Goal: Task Accomplishment & Management: Use online tool/utility

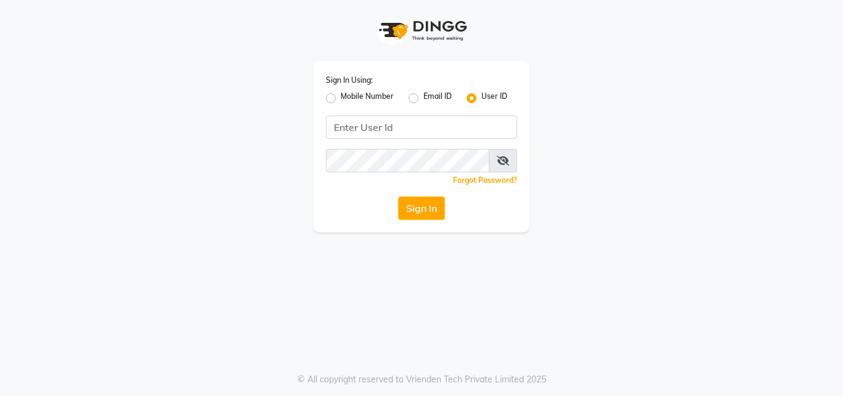
click at [341, 102] on label "Mobile Number" at bounding box center [367, 98] width 53 height 15
click at [341, 99] on input "Mobile Number" at bounding box center [345, 95] width 8 height 8
radio input "true"
radio input "false"
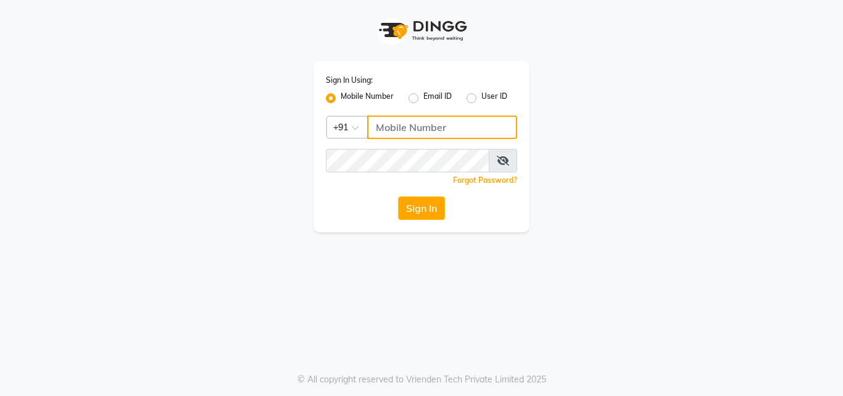
click at [414, 136] on input "Username" at bounding box center [442, 126] width 150 height 23
type input "9355000102"
click at [418, 149] on div "Sign In Using: Mobile Number Email ID User ID Country Code × +91 9355000102 Rem…" at bounding box center [422, 146] width 216 height 171
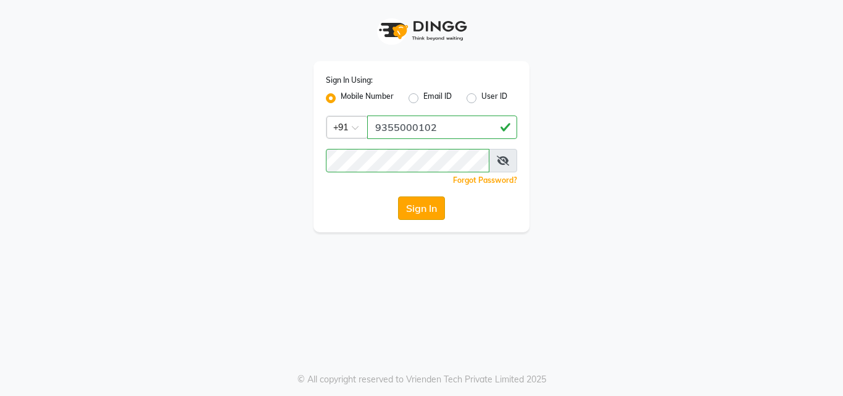
click at [444, 215] on button "Sign In" at bounding box center [421, 207] width 47 height 23
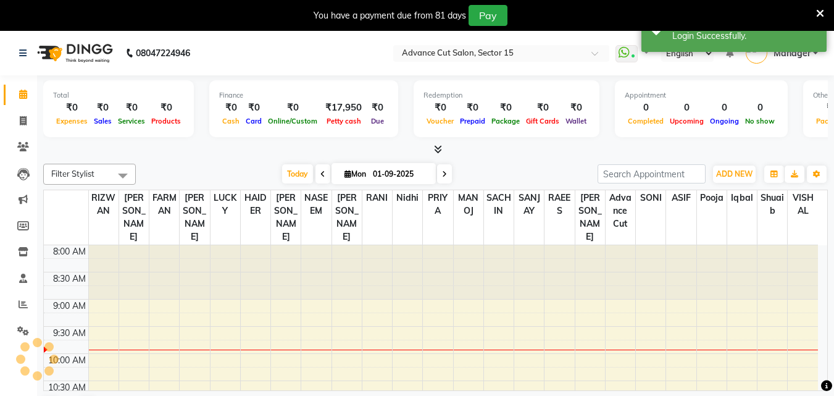
click at [816, 15] on icon at bounding box center [820, 13] width 8 height 11
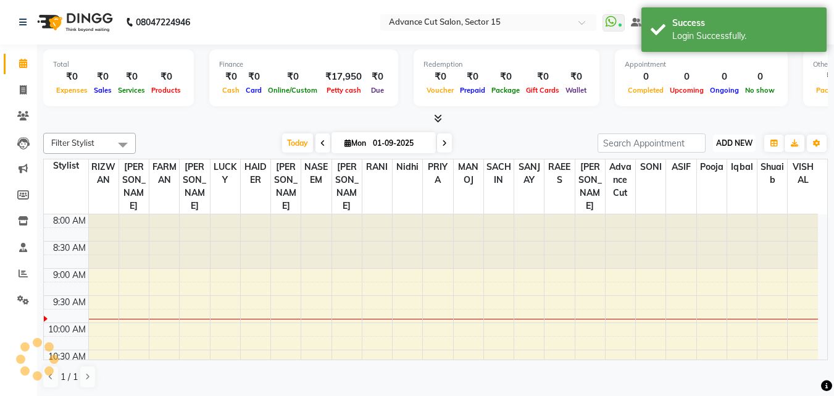
click at [739, 140] on span "ADD NEW" at bounding box center [734, 142] width 36 height 9
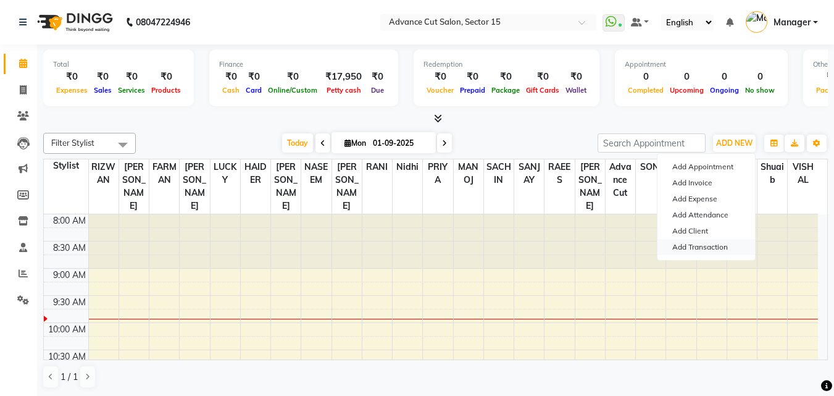
click at [720, 249] on link "Add Transaction" at bounding box center [706, 247] width 98 height 16
select select "direct"
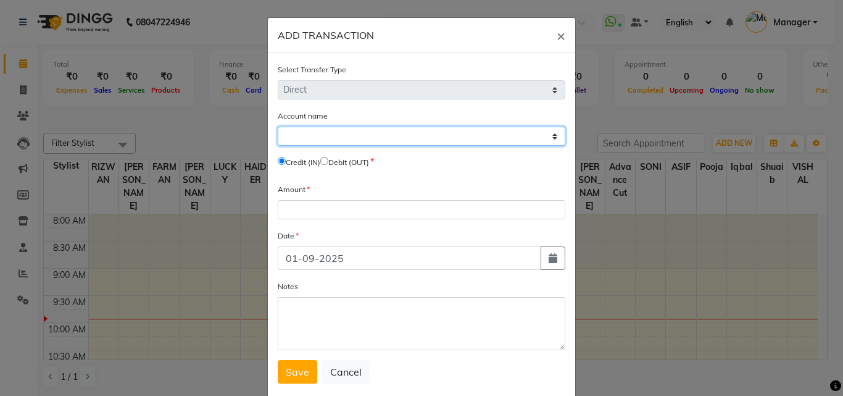
click at [341, 137] on select "Select Petty Cash Default Account" at bounding box center [422, 136] width 288 height 19
select select "5250"
click at [278, 127] on select "Select Petty Cash Default Account" at bounding box center [422, 136] width 288 height 19
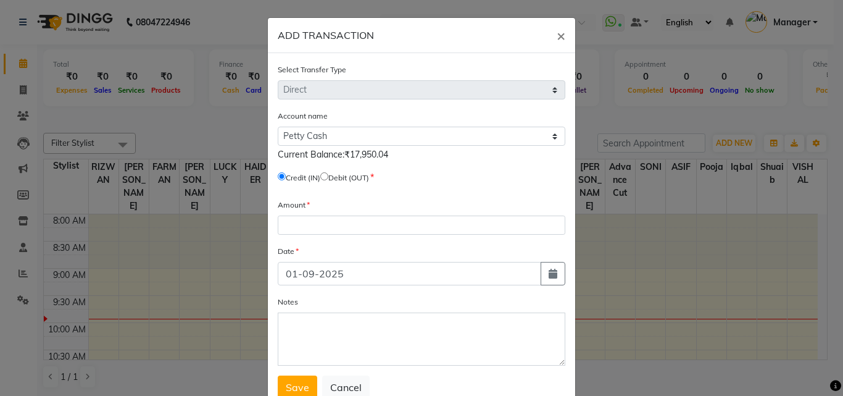
click at [320, 175] on label "Credit (IN)" at bounding box center [303, 177] width 35 height 11
click at [327, 180] on span "Debit (OUT)" at bounding box center [344, 177] width 49 height 11
click at [328, 173] on input "radio" at bounding box center [324, 176] width 8 height 8
radio input "true"
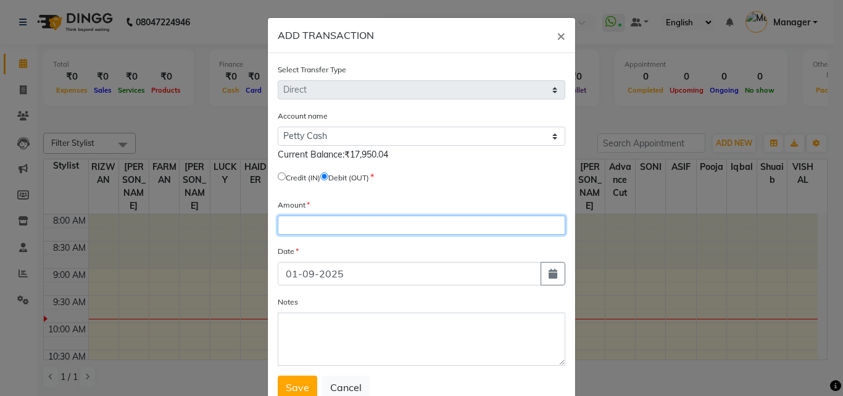
click at [336, 220] on input "number" at bounding box center [422, 224] width 288 height 19
type input "17950"
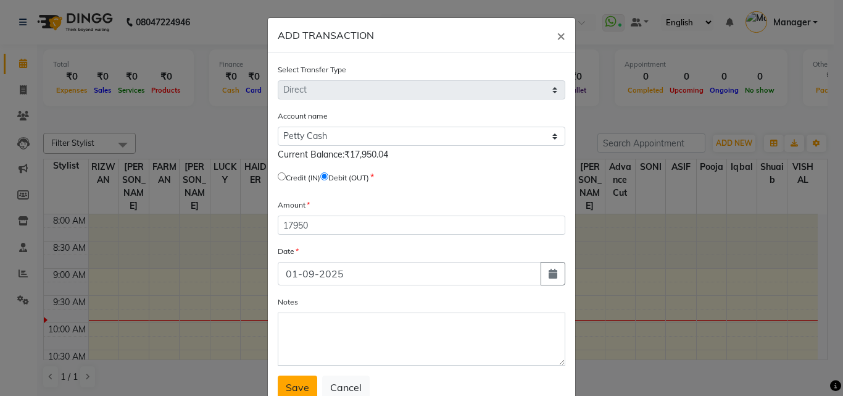
click at [303, 388] on span "Save" at bounding box center [297, 387] width 23 height 12
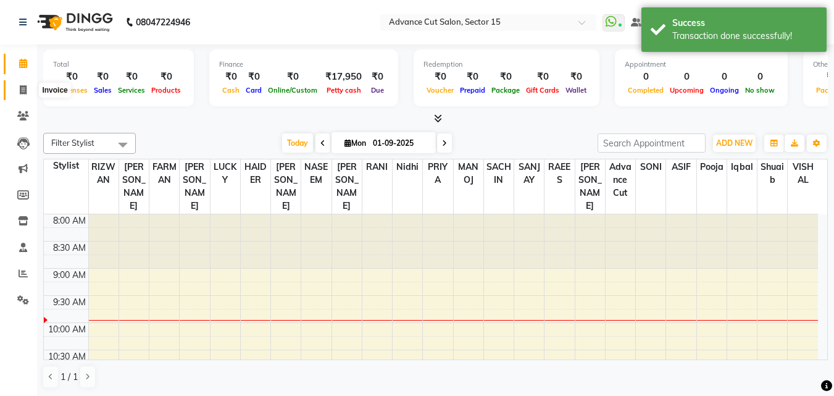
drag, startPoint x: 28, startPoint y: 91, endPoint x: 42, endPoint y: 80, distance: 18.0
click at [27, 91] on span at bounding box center [23, 90] width 22 height 14
select select "service"
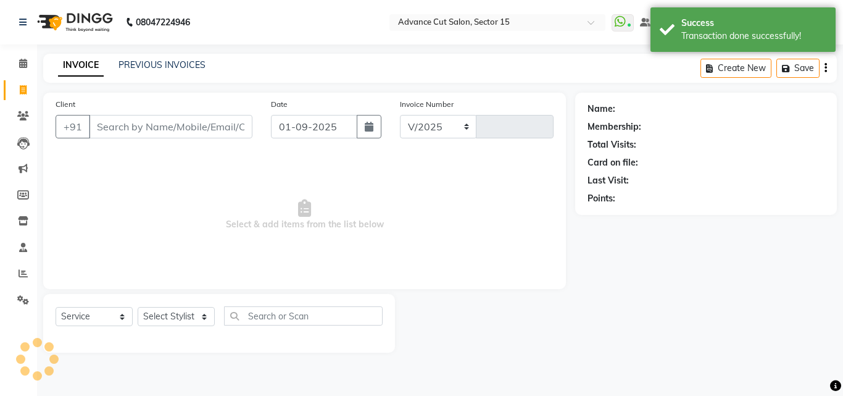
select select "6255"
type input "6809"
click at [22, 281] on link "Reports" at bounding box center [19, 274] width 30 height 20
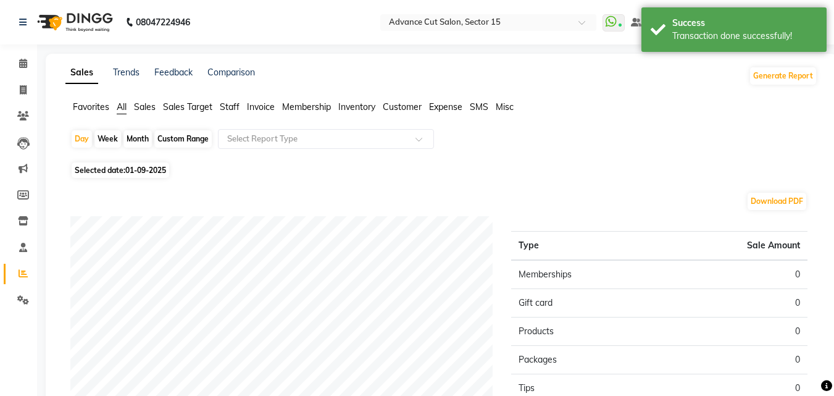
click at [134, 172] on span "01-09-2025" at bounding box center [145, 169] width 41 height 9
select select "9"
select select "2025"
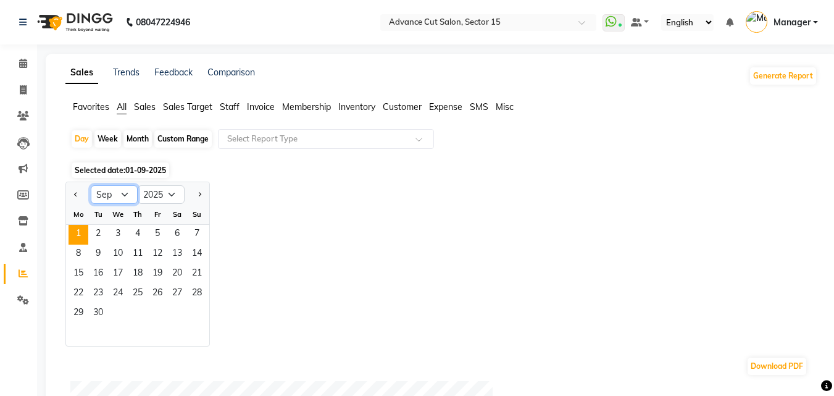
click at [125, 201] on select "Jan Feb Mar Apr May Jun Jul Aug Sep Oct Nov Dec" at bounding box center [114, 194] width 47 height 19
select select "8"
click at [91, 185] on select "Jan Feb Mar Apr May Jun Jul Aug Sep Oct Nov Dec" at bounding box center [114, 194] width 47 height 19
click at [201, 307] on span "31" at bounding box center [197, 314] width 20 height 20
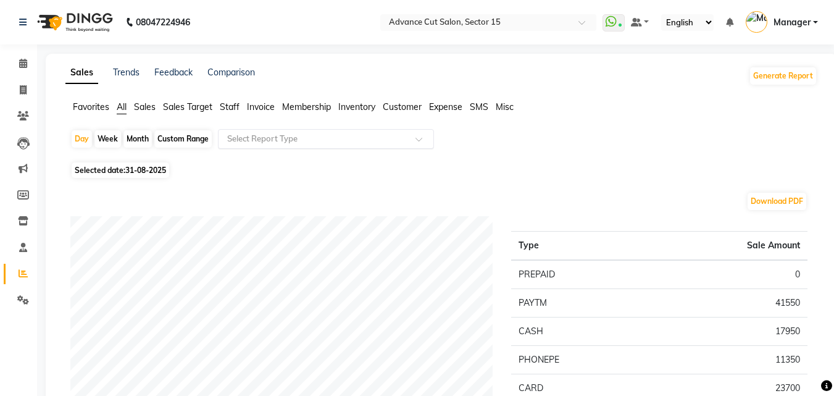
click at [299, 140] on input "text" at bounding box center [314, 139] width 178 height 12
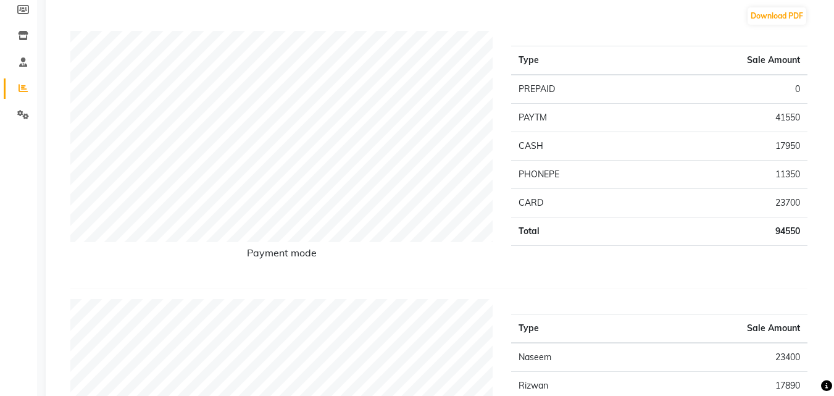
click at [664, 149] on tbody "PREPAID 0 PAYTM 41550 CASH 17950 PHONEPE 11350 CARD 23700 Total 94550" at bounding box center [659, 160] width 296 height 171
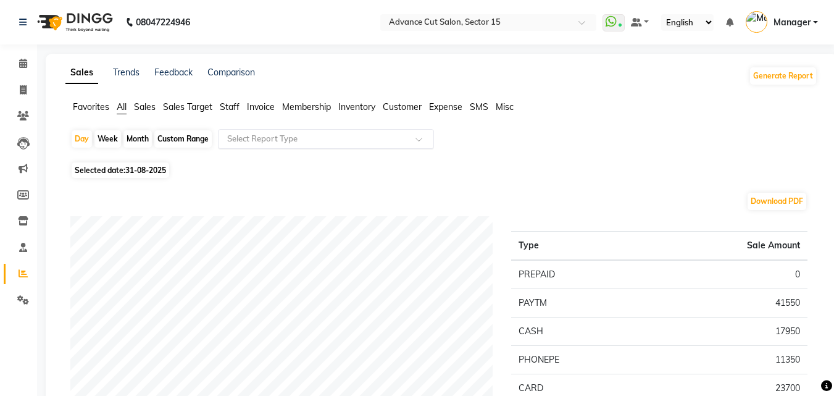
click at [304, 136] on input "text" at bounding box center [314, 139] width 178 height 12
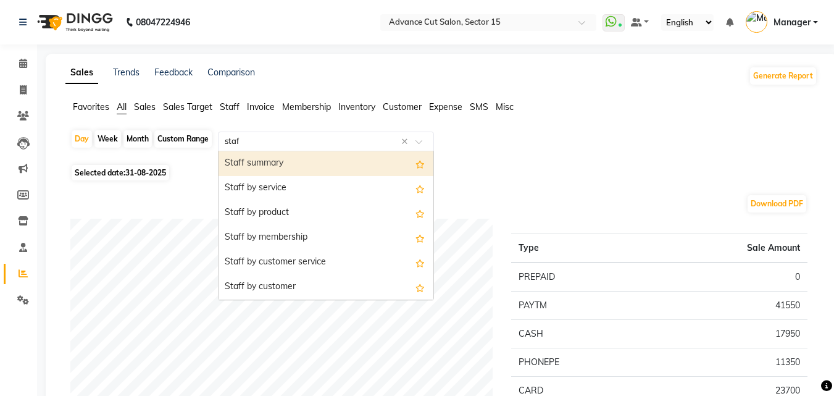
type input "staff"
click at [262, 162] on div "Staff summary" at bounding box center [326, 163] width 215 height 25
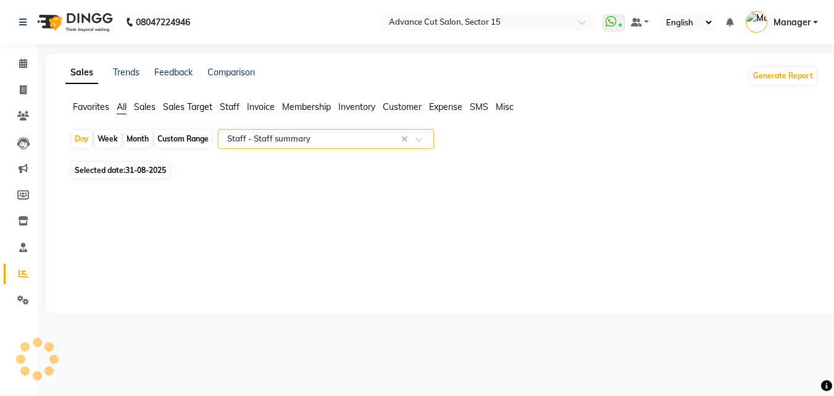
select select "full_report"
select select "csv"
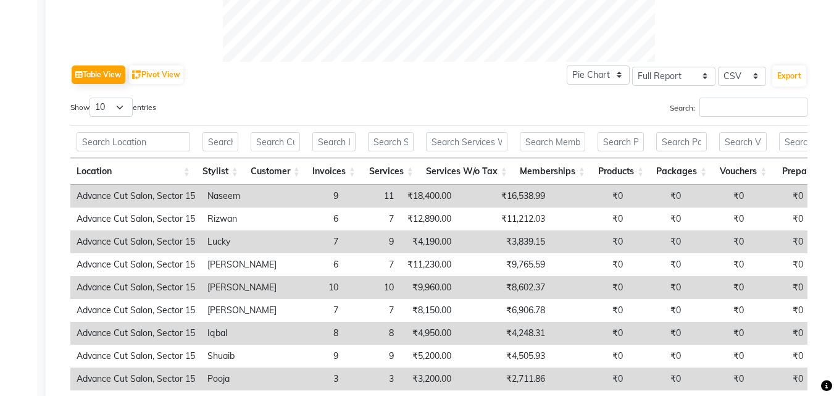
scroll to position [593, 0]
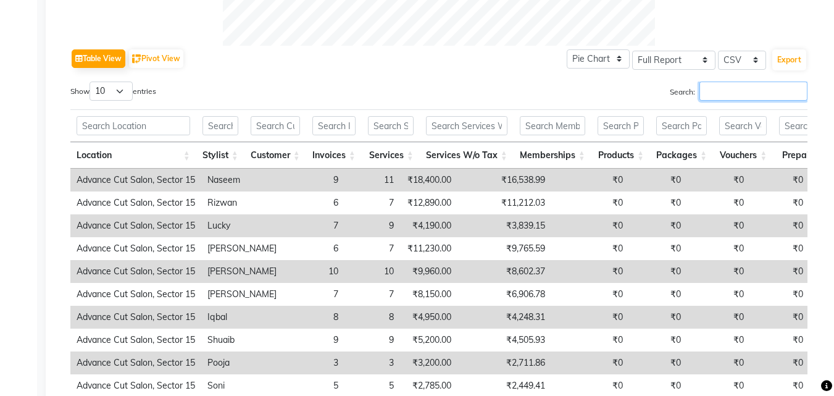
click at [725, 96] on input "Search:" at bounding box center [753, 90] width 108 height 19
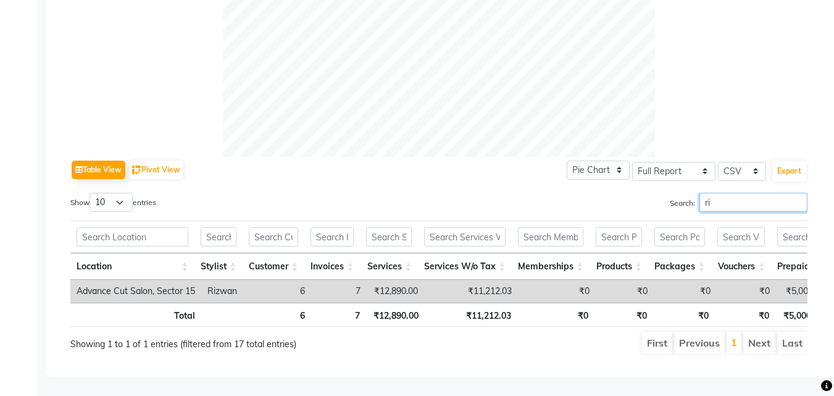
scroll to position [500, 0]
type input "r"
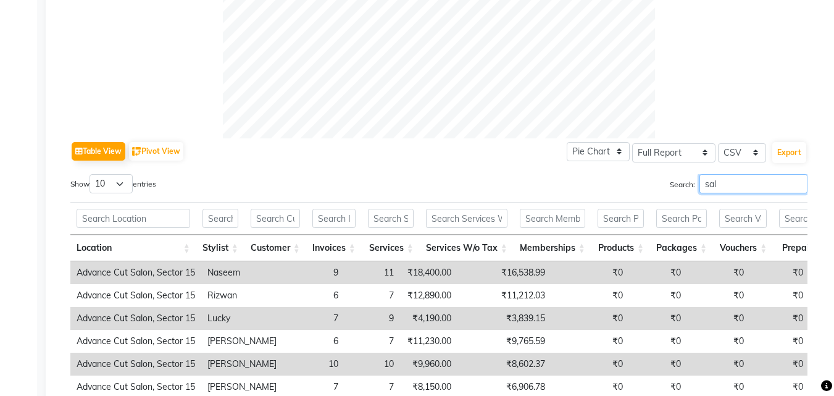
scroll to position [593, 0]
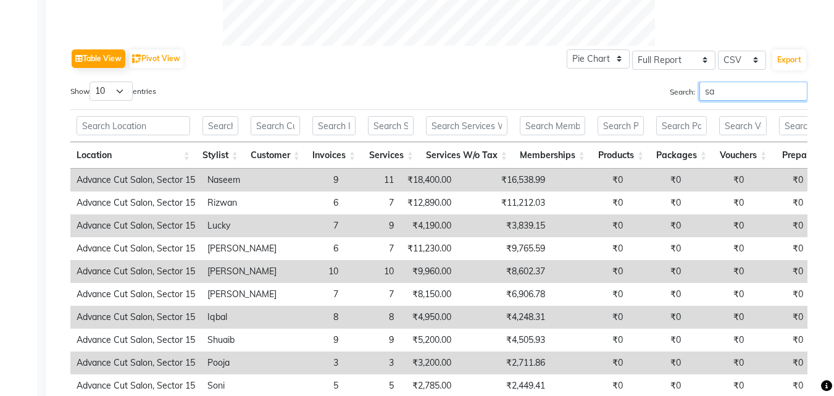
type input "s"
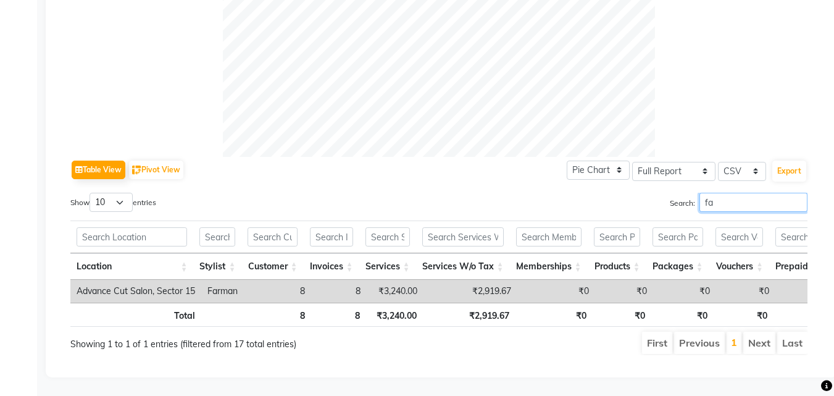
type input "f"
type input "i"
type input "l"
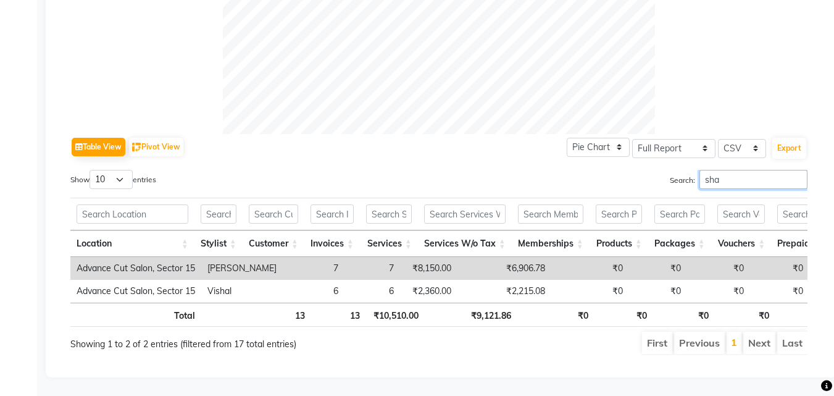
scroll to position [523, 0]
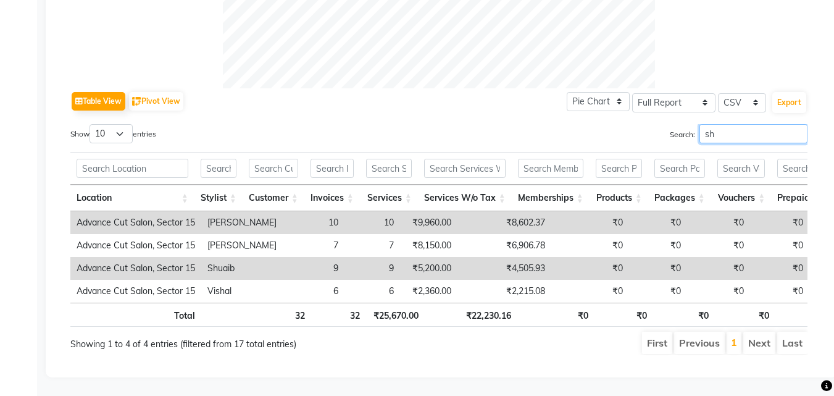
type input "s"
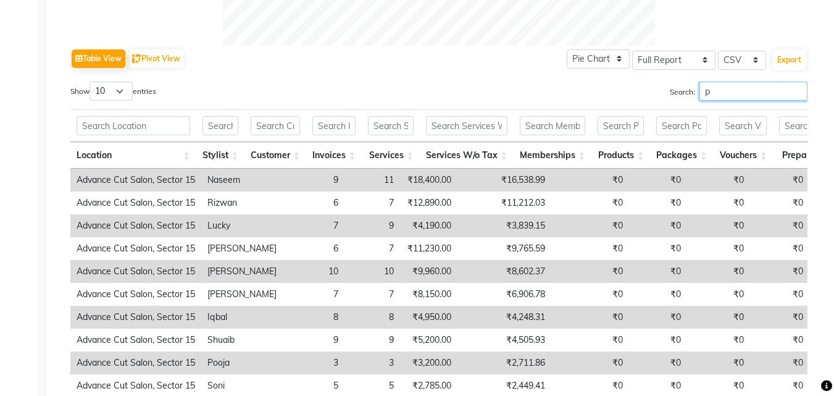
scroll to position [500, 0]
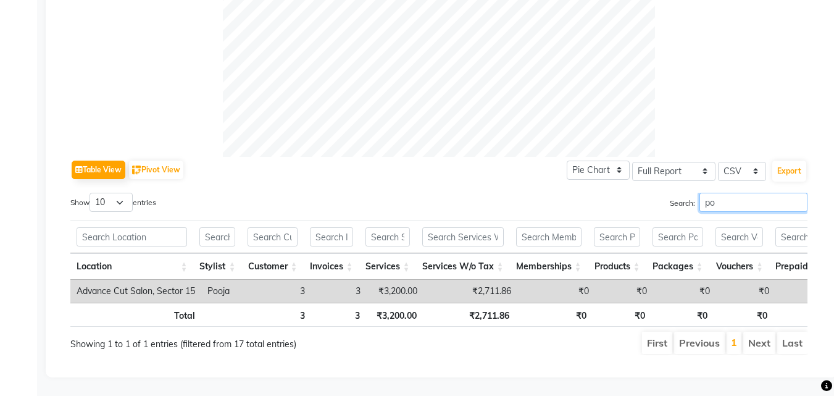
type input "p"
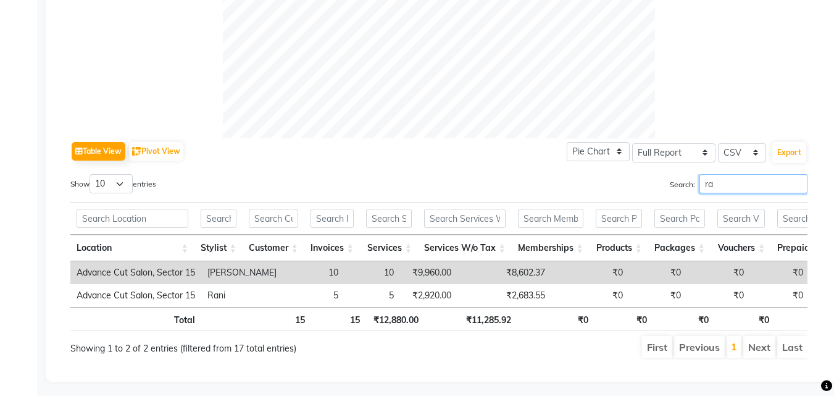
scroll to position [593, 0]
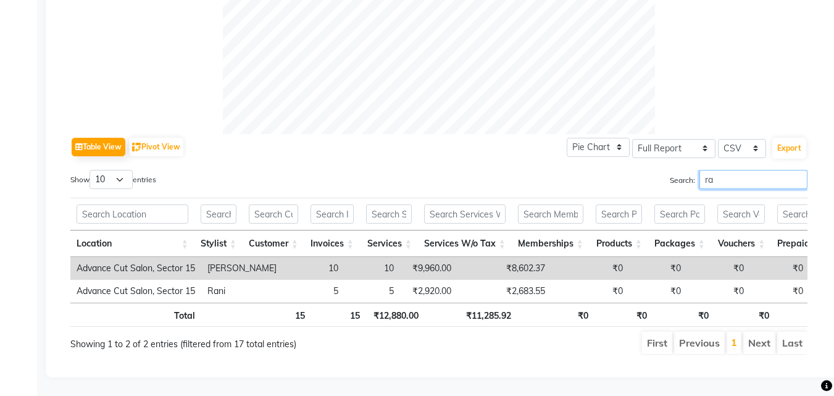
type input "r"
type input "n"
type input "r"
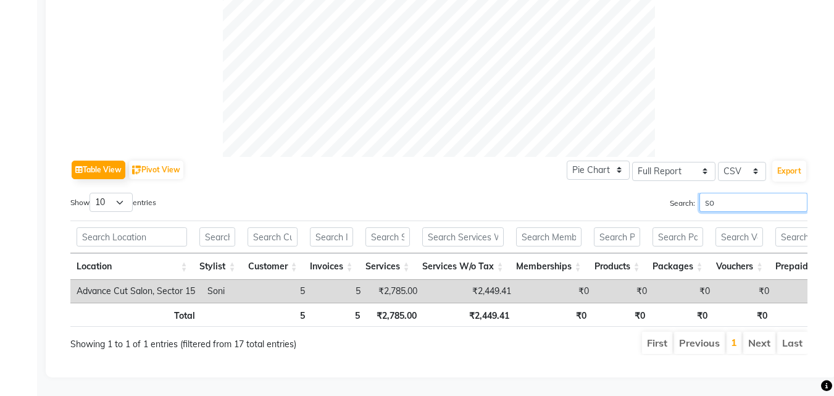
type input "s"
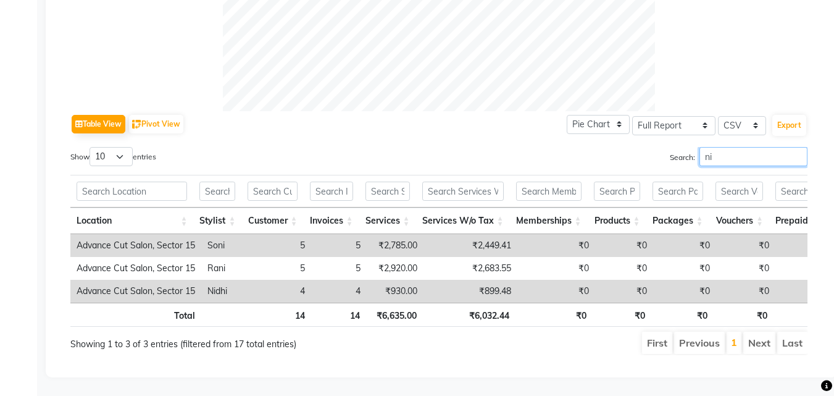
type input "n"
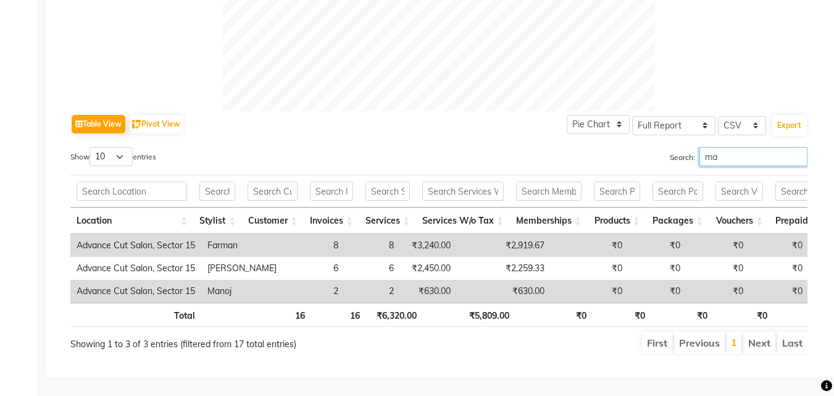
type input "m"
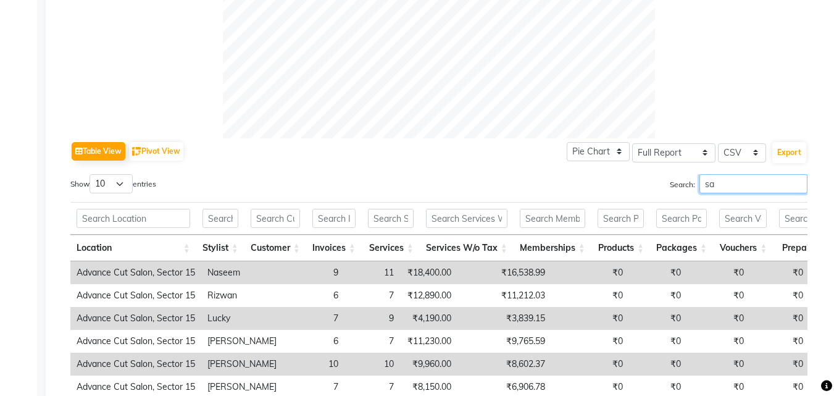
scroll to position [593, 0]
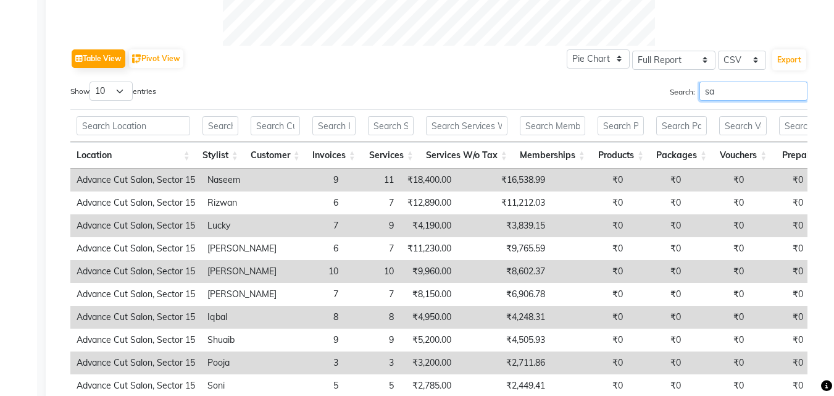
type input "s"
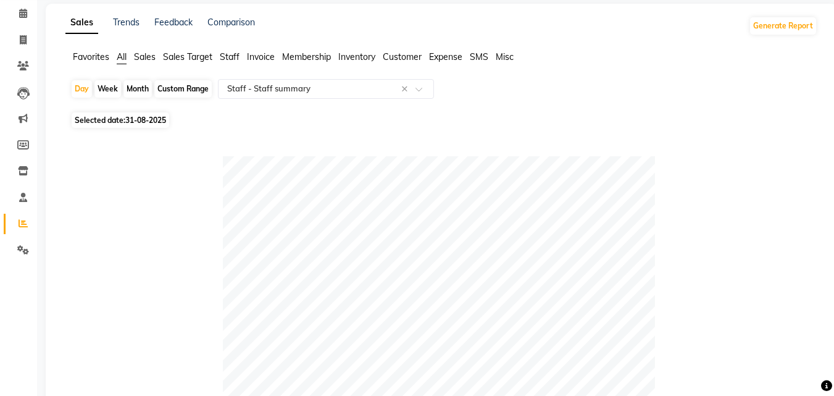
scroll to position [0, 0]
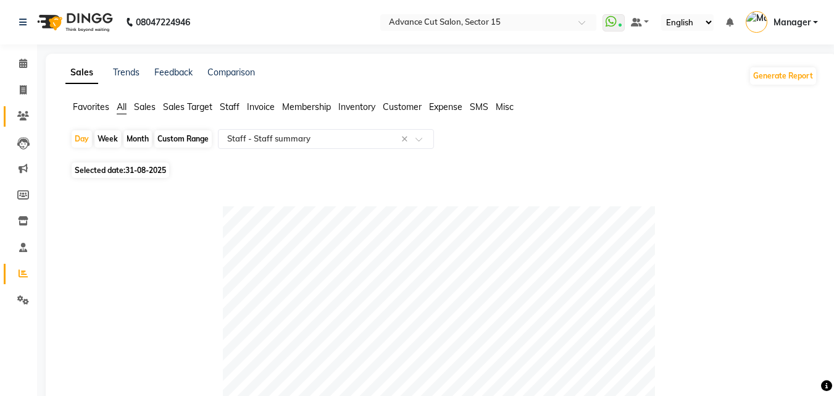
type input "shu"
click at [30, 107] on link "Clients" at bounding box center [19, 116] width 30 height 20
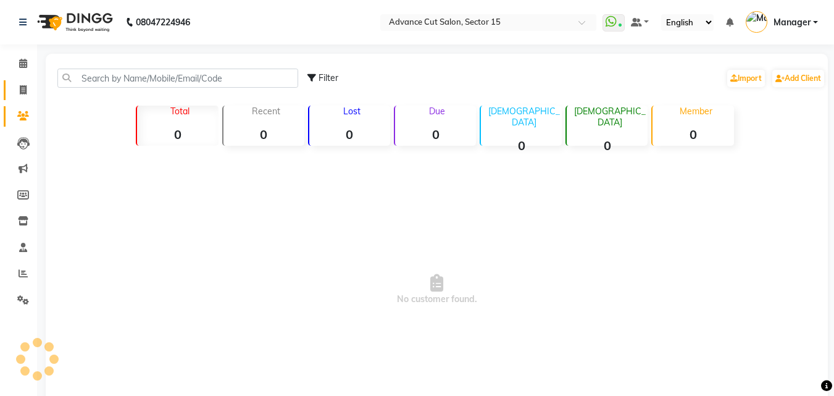
click at [22, 98] on link "Invoice" at bounding box center [19, 90] width 30 height 20
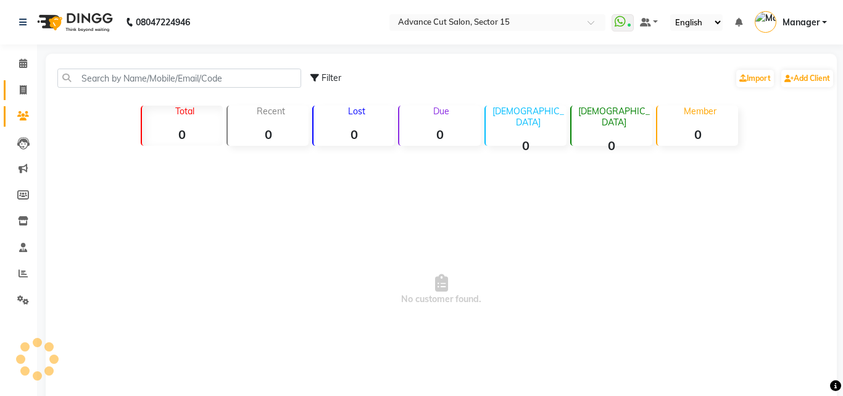
select select "service"
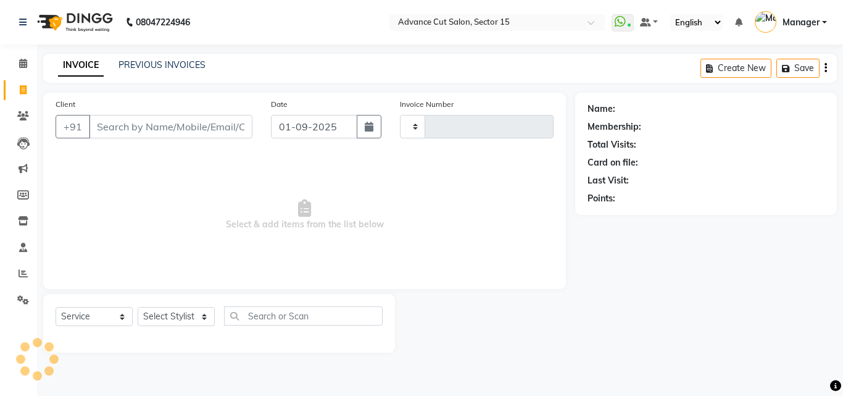
type input "6809"
select select "6255"
click at [131, 66] on link "PREVIOUS INVOICES" at bounding box center [162, 64] width 87 height 11
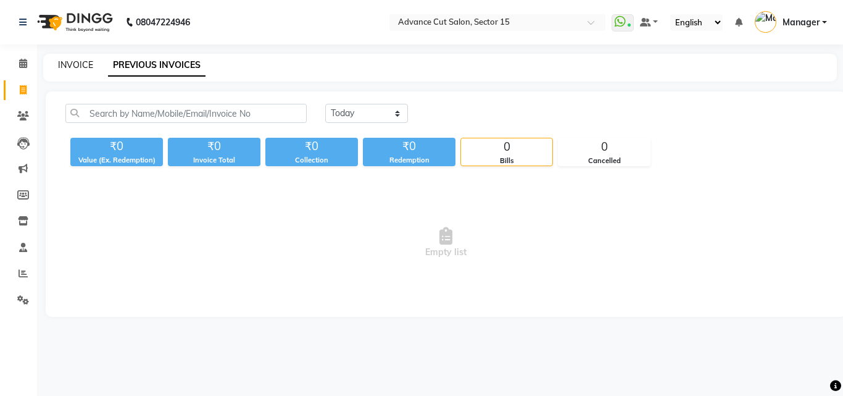
click at [77, 65] on link "INVOICE" at bounding box center [75, 64] width 35 height 11
select select "service"
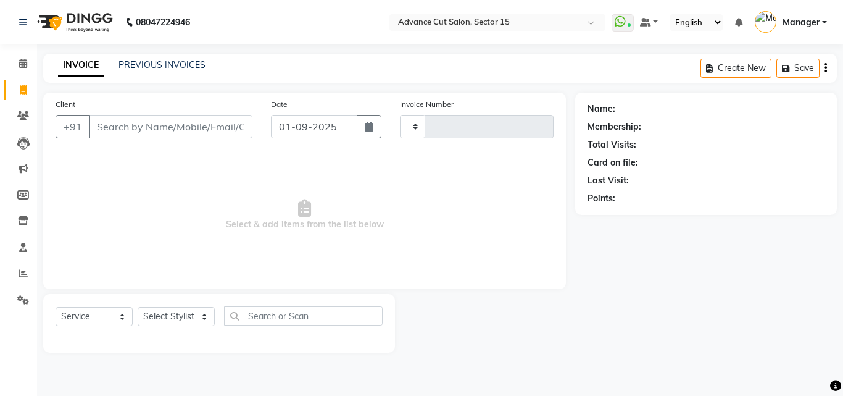
type input "6809"
select select "6255"
click at [148, 56] on div "INVOICE PREVIOUS INVOICES Create New Save" at bounding box center [440, 68] width 794 height 29
click at [150, 58] on div "INVOICE PREVIOUS INVOICES Create New Save" at bounding box center [440, 68] width 794 height 29
click at [150, 60] on link "PREVIOUS INVOICES" at bounding box center [162, 64] width 87 height 11
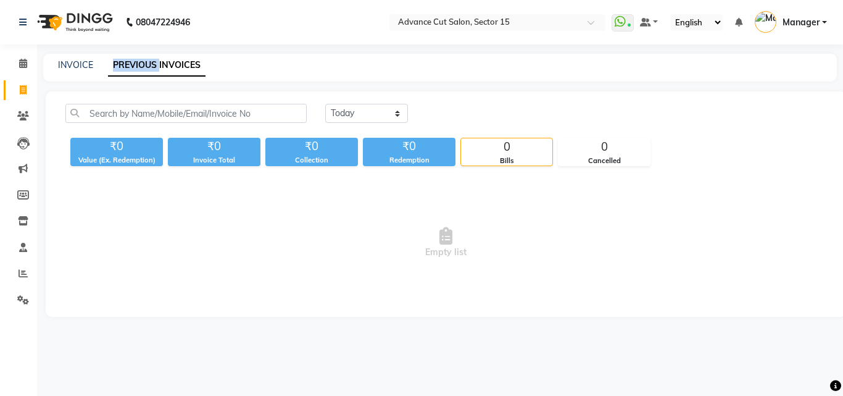
click at [150, 60] on link "PREVIOUS INVOICES" at bounding box center [157, 65] width 98 height 22
click at [76, 69] on link "INVOICE" at bounding box center [75, 64] width 35 height 11
select select "service"
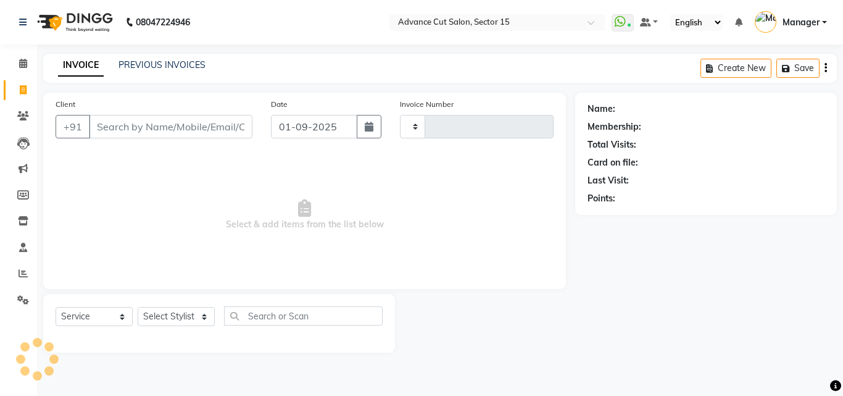
type input "6809"
select select "6255"
click at [22, 296] on icon at bounding box center [23, 299] width 12 height 9
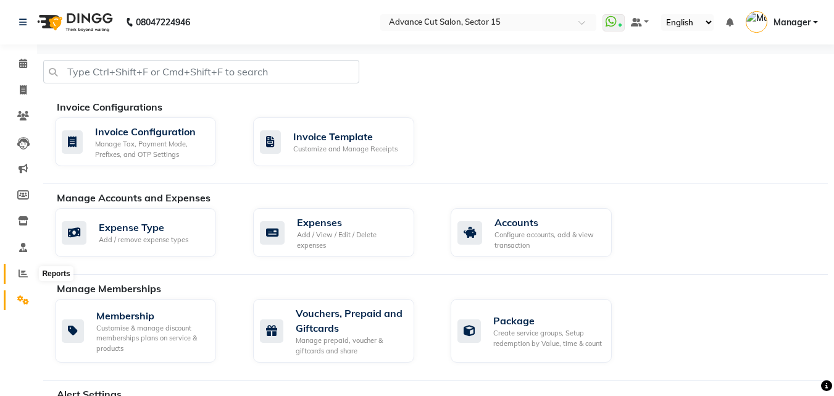
click at [23, 267] on span at bounding box center [23, 274] width 22 height 14
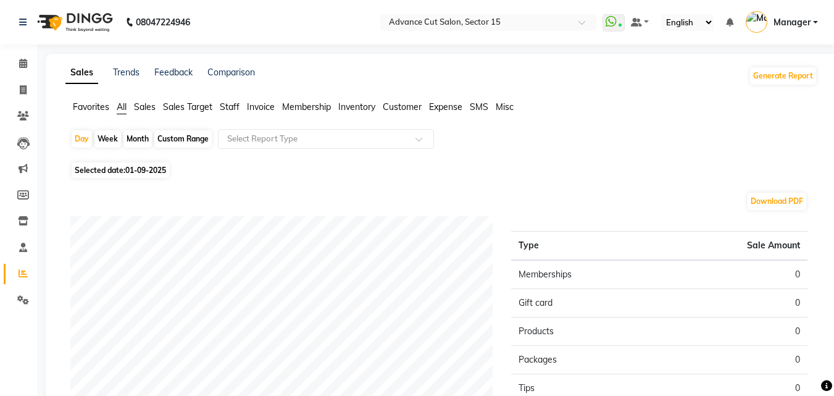
click at [138, 167] on span "01-09-2025" at bounding box center [145, 169] width 41 height 9
select select "9"
select select "2025"
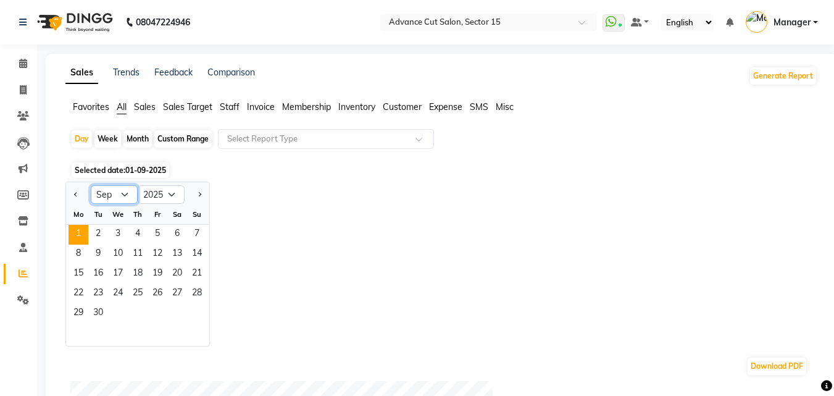
click at [119, 188] on select "Jan Feb Mar Apr May Jun Jul Aug Sep Oct Nov Dec" at bounding box center [114, 194] width 47 height 19
select select "8"
click at [91, 185] on select "Jan Feb Mar Apr May Jun Jul Aug Sep Oct Nov Dec" at bounding box center [114, 194] width 47 height 19
click at [194, 312] on span "31" at bounding box center [197, 314] width 20 height 20
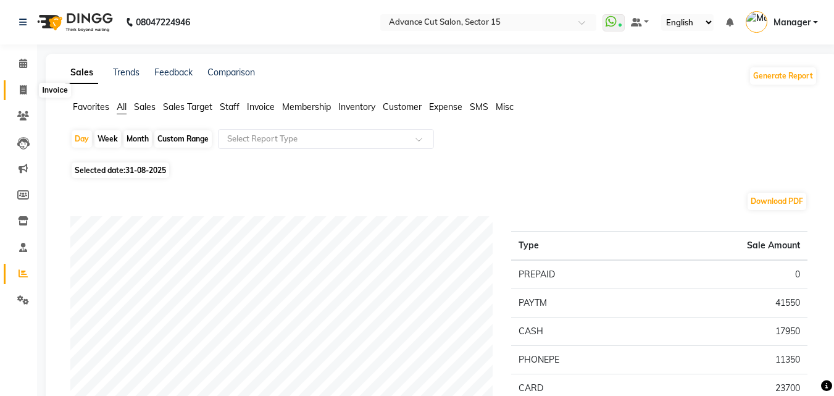
click at [30, 87] on span at bounding box center [23, 90] width 22 height 14
select select "service"
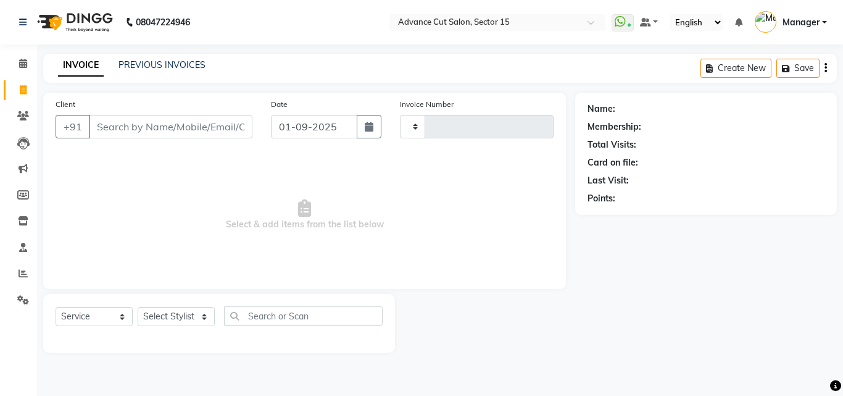
type input "6809"
select select "6255"
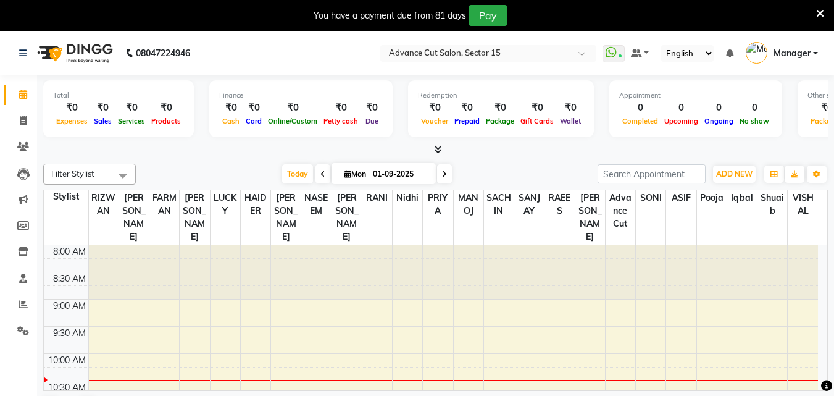
click at [819, 6] on div at bounding box center [820, 15] width 8 height 21
click at [824, 13] on div "You have a payment due from 81 days Pay" at bounding box center [417, 15] width 834 height 31
click at [823, 15] on icon at bounding box center [820, 13] width 8 height 11
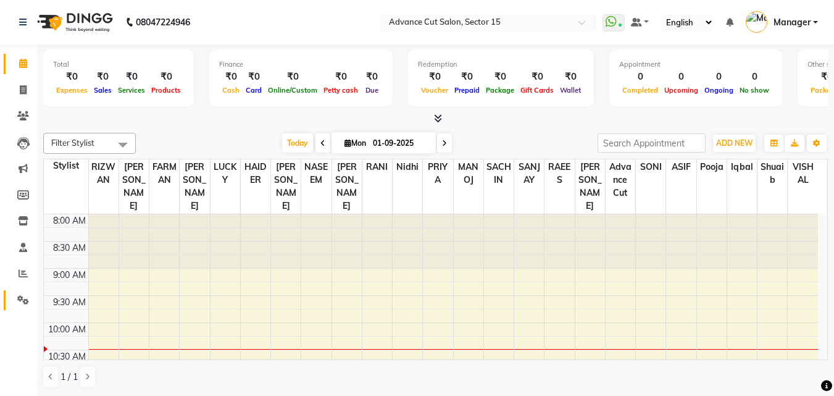
click at [2, 293] on li "Settings" at bounding box center [18, 300] width 37 height 27
click at [23, 308] on link "Settings" at bounding box center [19, 300] width 30 height 20
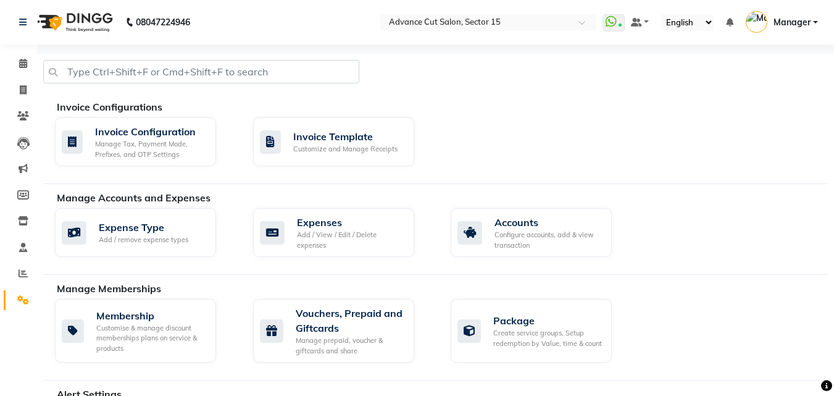
scroll to position [532, 0]
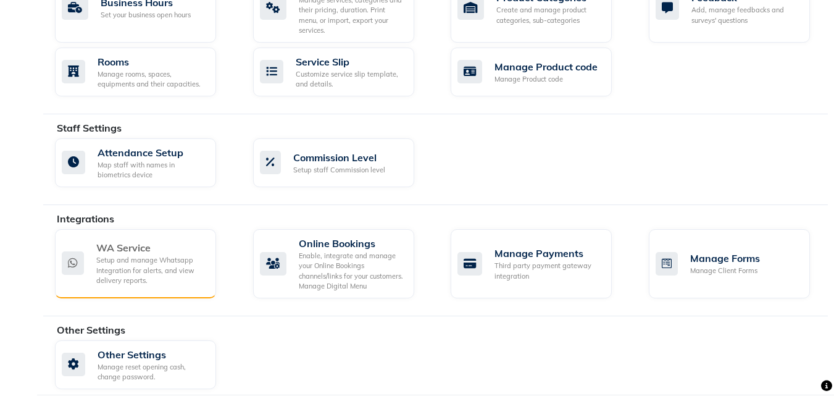
click at [145, 269] on div "Setup and manage Whatsapp Integration for alerts, and view delivery reports." at bounding box center [151, 270] width 110 height 31
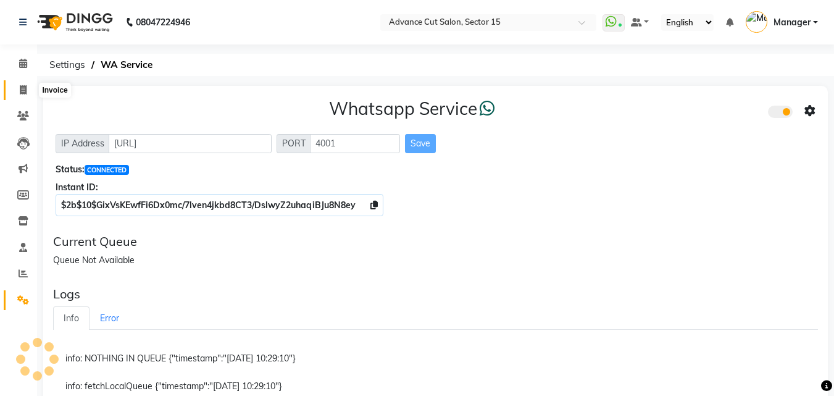
click at [19, 94] on span at bounding box center [23, 90] width 22 height 14
select select "service"
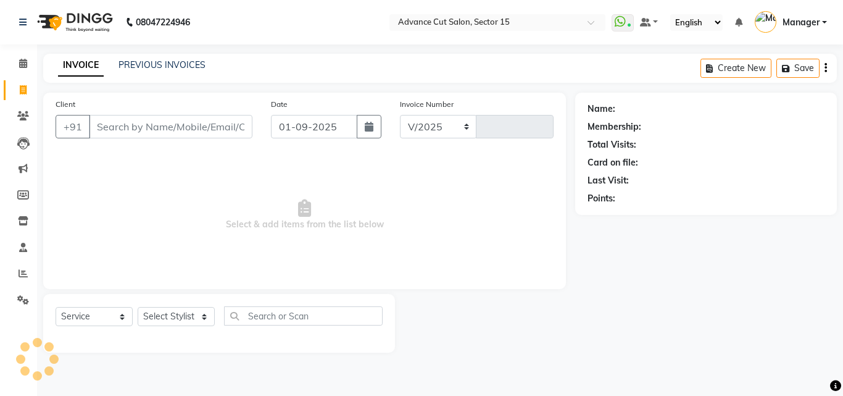
select select "6255"
type input "6809"
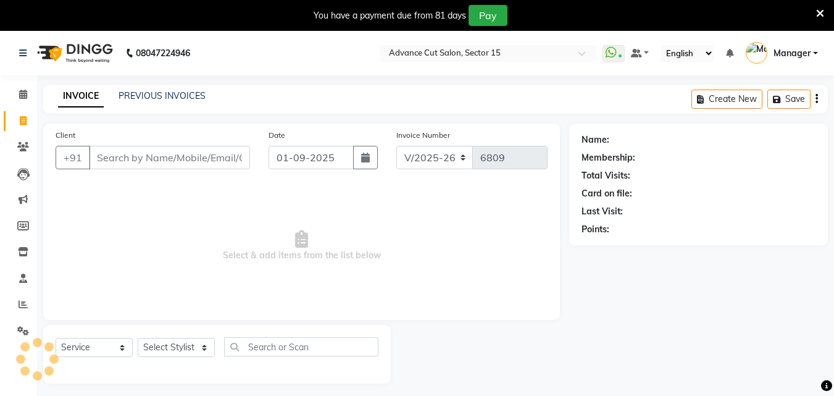
select select "6255"
select select "service"
click at [828, 12] on div "You have a payment due from 81 days Pay" at bounding box center [417, 15] width 834 height 31
click at [819, 10] on icon at bounding box center [820, 13] width 8 height 11
select select "6255"
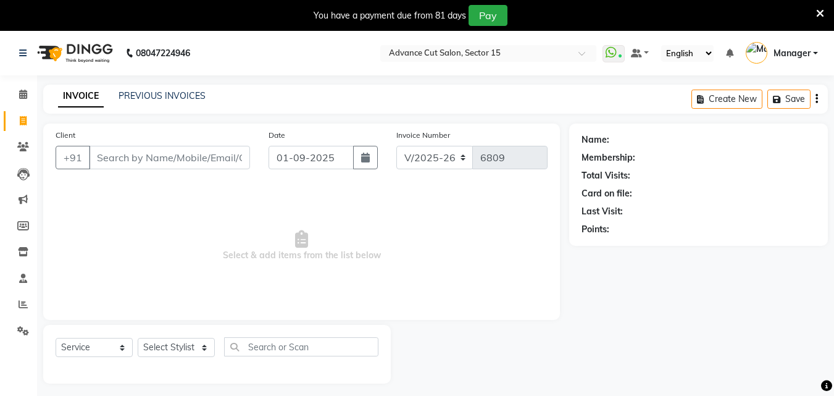
select select "service"
drag, startPoint x: 820, startPoint y: 12, endPoint x: 799, endPoint y: 22, distance: 23.5
click at [820, 12] on icon at bounding box center [820, 13] width 8 height 11
